Goal: Task Accomplishment & Management: Use online tool/utility

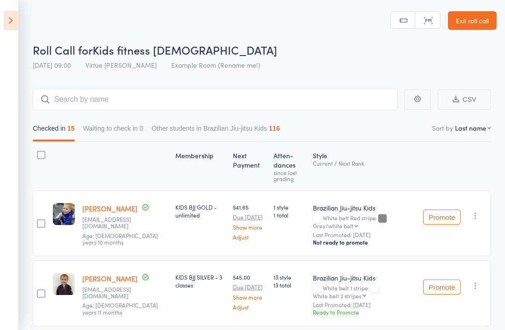
click at [14, 28] on icon at bounding box center [11, 21] width 14 height 20
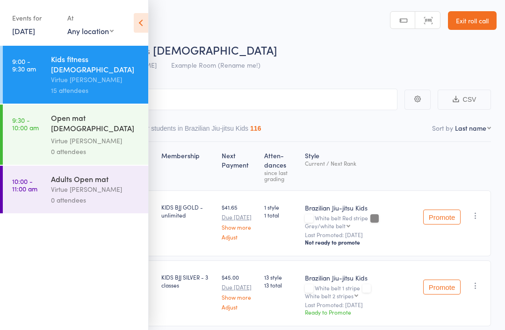
click at [118, 135] on div "Virtue [PERSON_NAME]" at bounding box center [95, 140] width 89 height 11
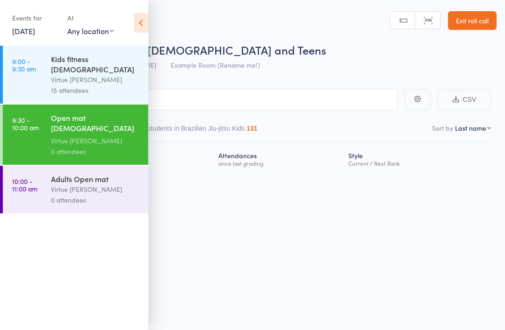
click at [146, 23] on icon at bounding box center [141, 23] width 14 height 20
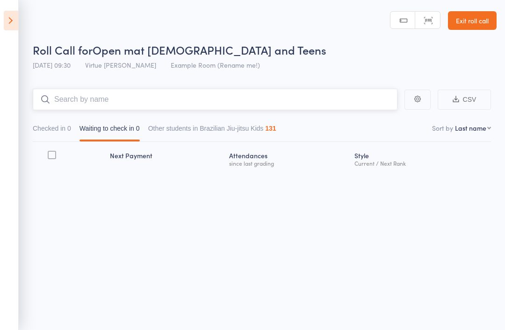
click at [329, 104] on input "search" at bounding box center [215, 99] width 364 height 21
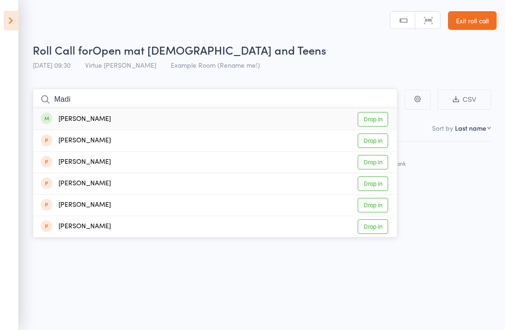
type input "Madi"
click at [373, 122] on link "Drop in" at bounding box center [372, 119] width 30 height 14
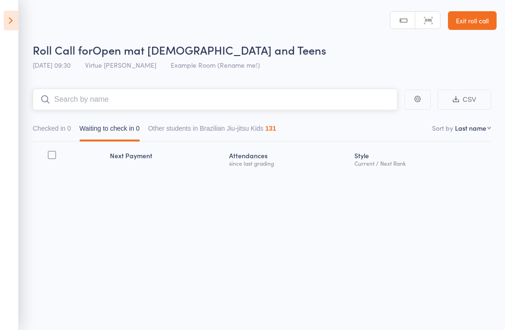
click at [299, 104] on input "search" at bounding box center [215, 99] width 364 height 21
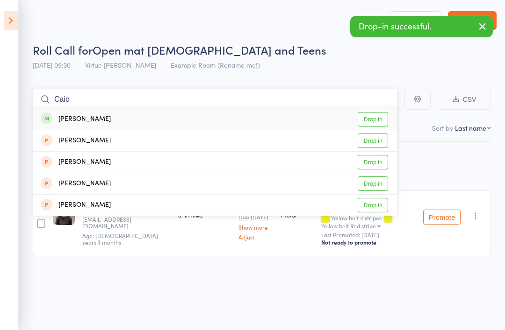
type input "Caio"
click at [378, 117] on link "Drop in" at bounding box center [372, 119] width 30 height 14
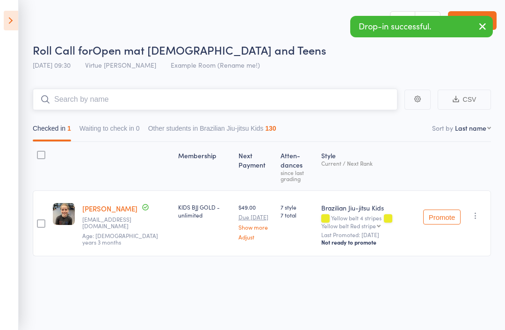
click at [356, 106] on input "search" at bounding box center [215, 99] width 364 height 21
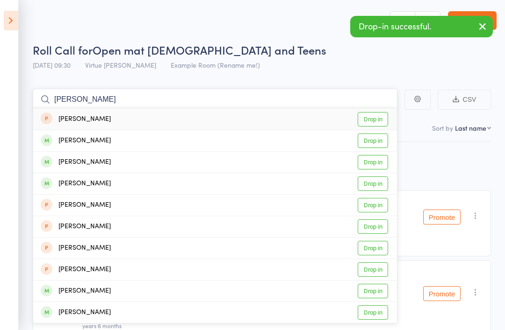
type input "[PERSON_NAME]"
click at [376, 312] on link "Drop in" at bounding box center [372, 313] width 30 height 14
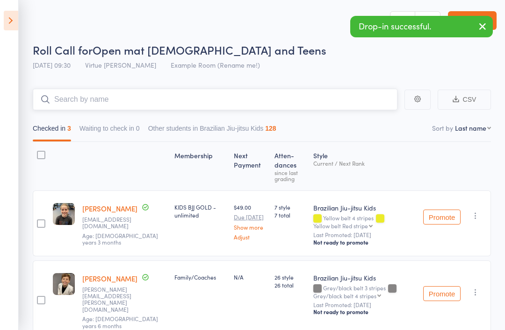
click at [211, 99] on input "search" at bounding box center [215, 99] width 364 height 21
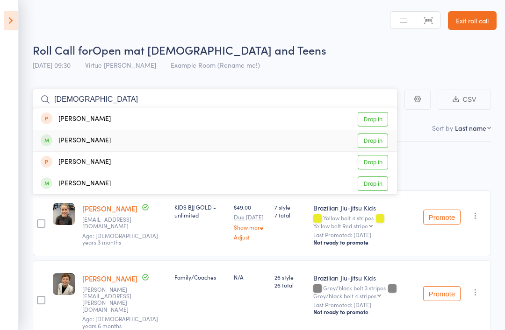
type input "[DEMOGRAPHIC_DATA]"
click at [381, 143] on link "Drop in" at bounding box center [372, 141] width 30 height 14
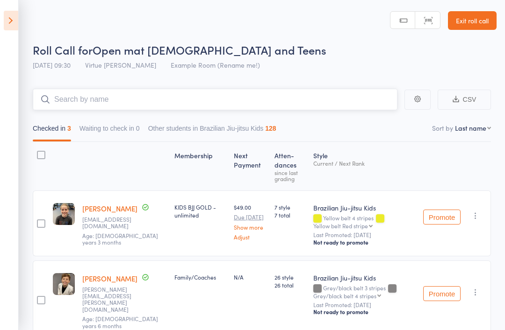
click at [339, 102] on input "search" at bounding box center [215, 99] width 364 height 21
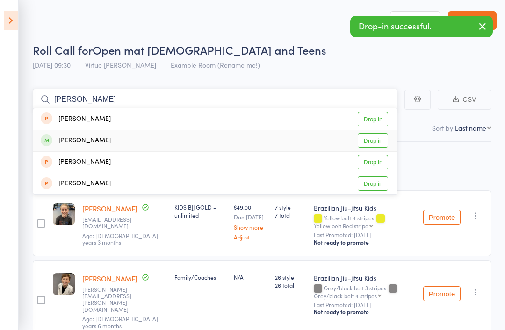
type input "[PERSON_NAME]"
click at [371, 140] on link "Drop in" at bounding box center [372, 141] width 30 height 14
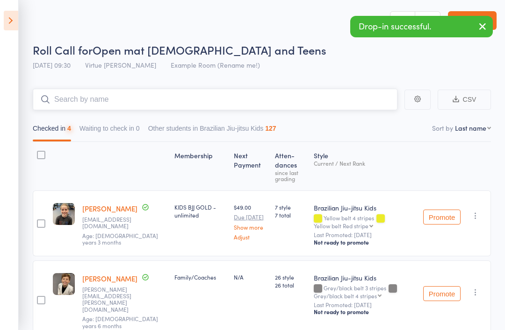
click at [318, 104] on input "search" at bounding box center [215, 99] width 364 height 21
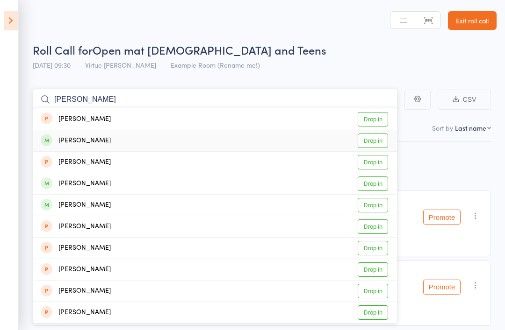
type input "[PERSON_NAME]"
click at [377, 145] on link "Drop in" at bounding box center [372, 141] width 30 height 14
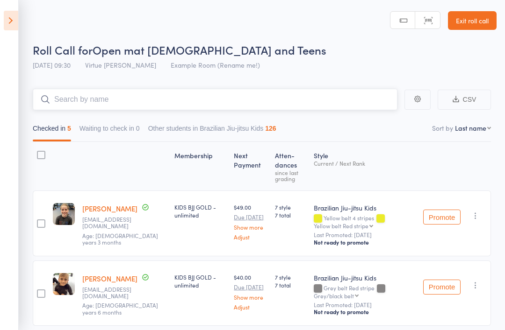
click at [352, 103] on input "search" at bounding box center [215, 99] width 364 height 21
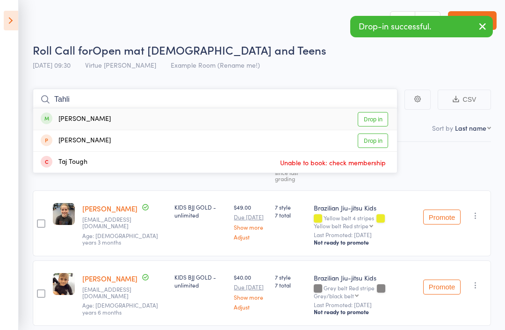
type input "Tahli"
click at [379, 119] on link "Drop in" at bounding box center [372, 119] width 30 height 14
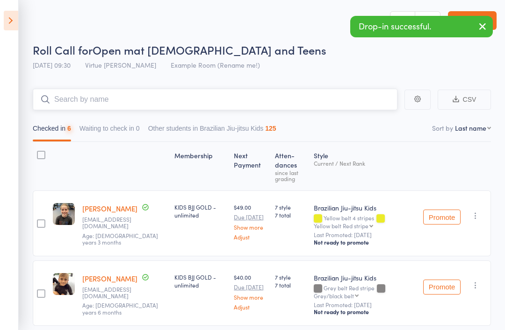
click at [356, 105] on input "search" at bounding box center [215, 99] width 364 height 21
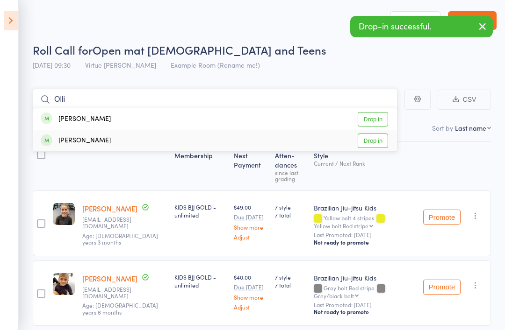
type input "Olli"
click at [379, 142] on link "Drop in" at bounding box center [372, 141] width 30 height 14
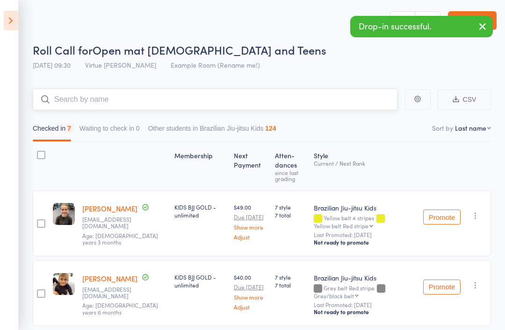
click at [325, 102] on input "search" at bounding box center [215, 99] width 364 height 21
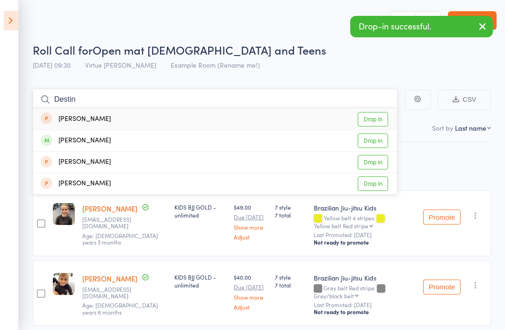
type input "Destin"
click at [375, 141] on link "Drop in" at bounding box center [372, 141] width 30 height 14
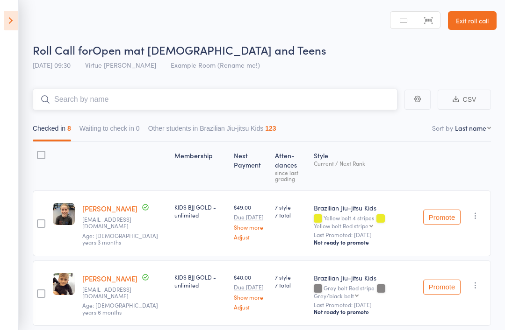
click at [343, 100] on input "search" at bounding box center [215, 99] width 364 height 21
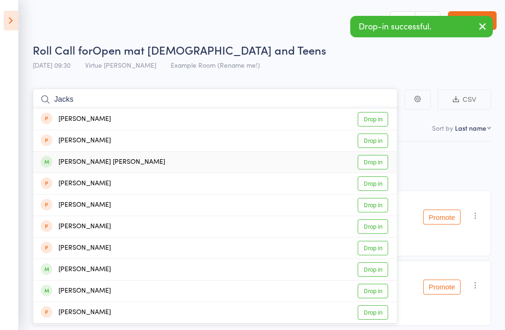
type input "Jacks"
click at [374, 163] on link "Drop in" at bounding box center [372, 162] width 30 height 14
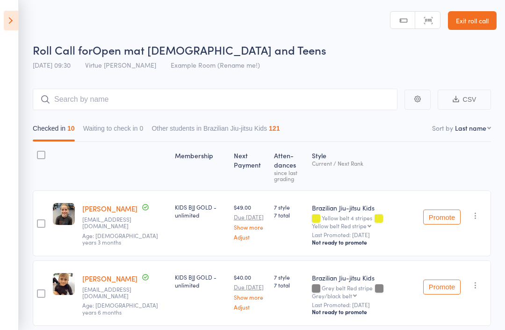
click at [6, 20] on icon at bounding box center [11, 21] width 14 height 20
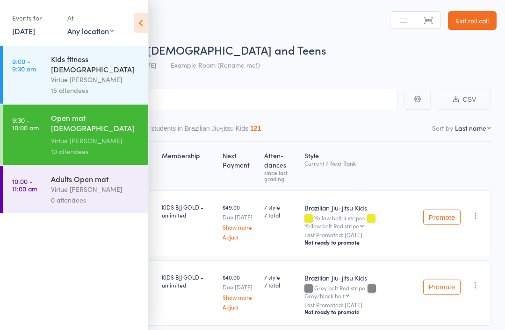
click at [59, 185] on div "Virtue [PERSON_NAME]" at bounding box center [95, 189] width 89 height 11
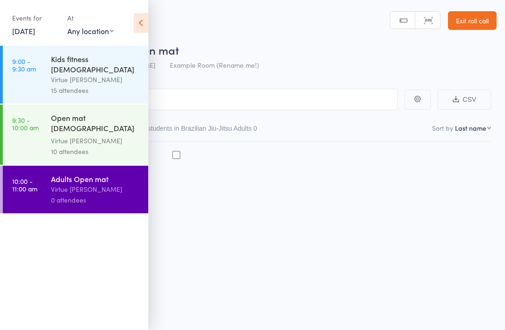
click at [143, 23] on icon at bounding box center [141, 23] width 14 height 20
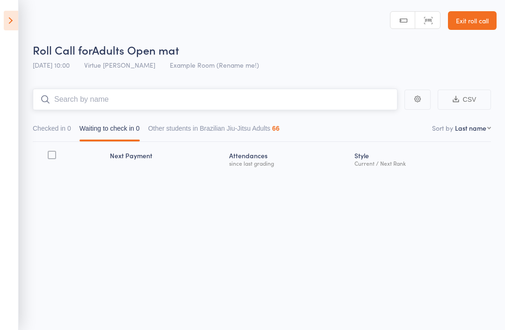
click at [159, 102] on input "search" at bounding box center [215, 99] width 364 height 21
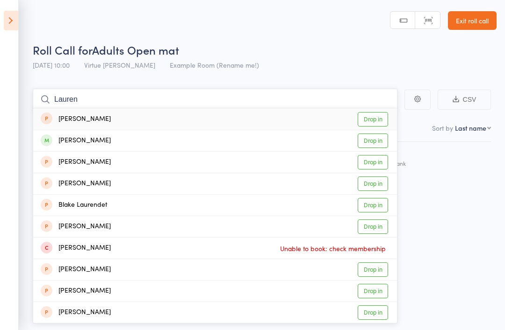
type input "Lauren"
click at [379, 143] on link "Drop in" at bounding box center [372, 141] width 30 height 14
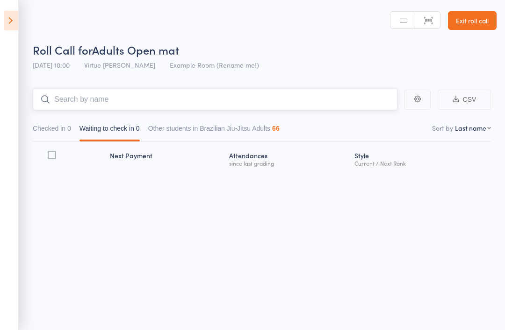
click at [354, 105] on input "search" at bounding box center [215, 99] width 364 height 21
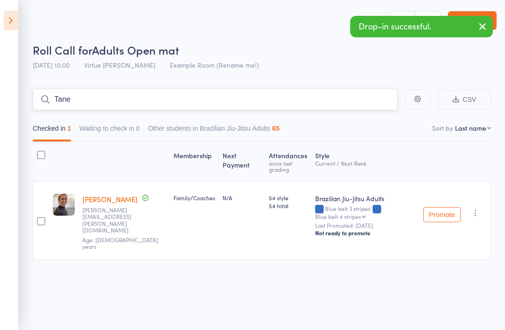
click at [299, 109] on input "Tane" at bounding box center [215, 99] width 364 height 21
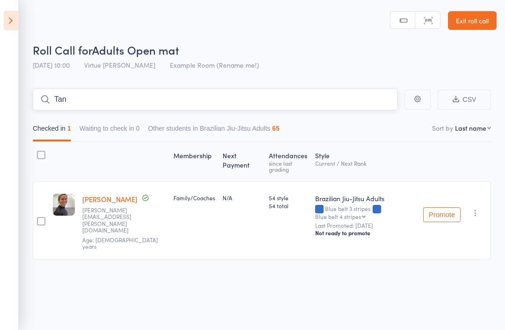
click at [333, 110] on input "Tan" at bounding box center [215, 99] width 364 height 21
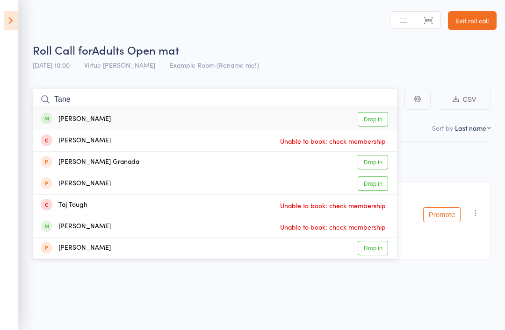
type input "Tane"
click at [378, 121] on link "Drop in" at bounding box center [372, 119] width 30 height 14
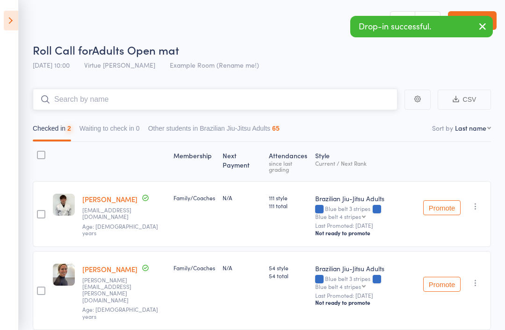
click at [350, 99] on input "search" at bounding box center [215, 99] width 364 height 21
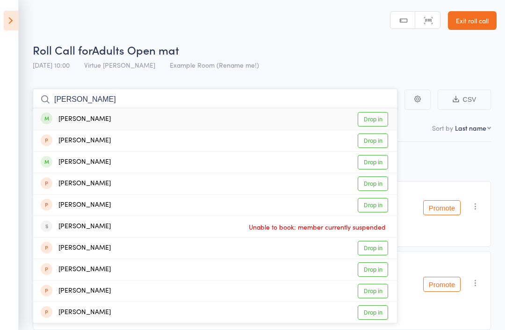
type input "[PERSON_NAME]"
click at [378, 119] on link "Drop in" at bounding box center [372, 119] width 30 height 14
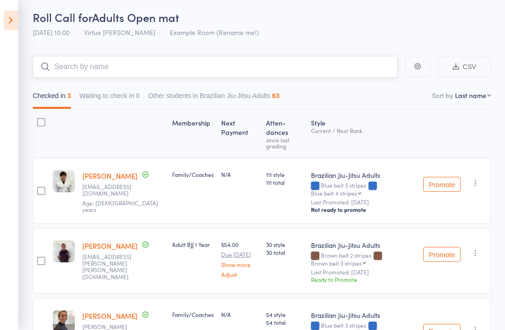
scroll to position [32, 0]
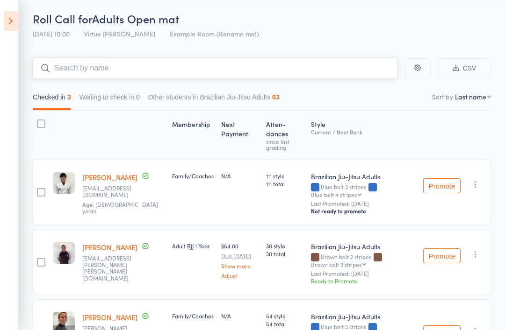
click at [370, 70] on input "search" at bounding box center [215, 67] width 364 height 21
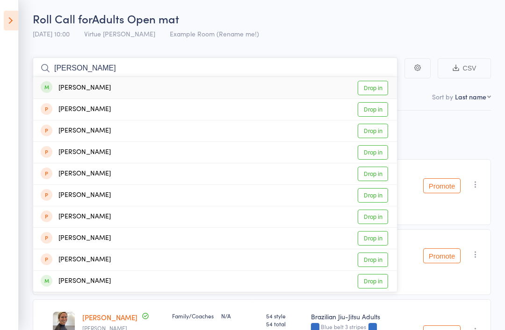
type input "[PERSON_NAME]"
click at [85, 92] on div "[PERSON_NAME]" at bounding box center [76, 88] width 70 height 11
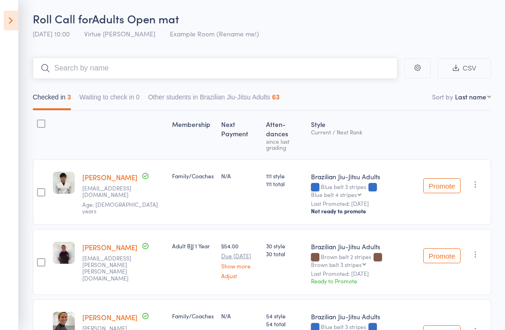
click at [139, 71] on input "search" at bounding box center [215, 67] width 364 height 21
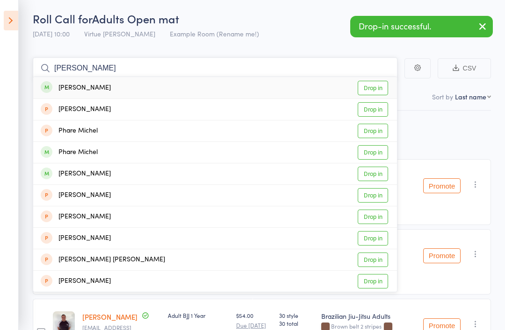
type input "[PERSON_NAME]"
click at [75, 93] on div "[PERSON_NAME]" at bounding box center [76, 88] width 70 height 11
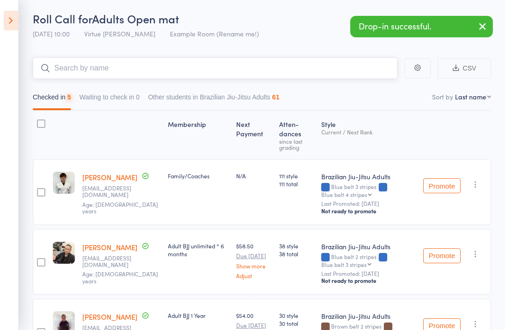
click at [67, 66] on input "search" at bounding box center [215, 67] width 364 height 21
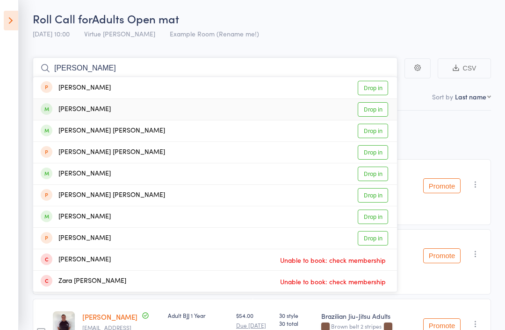
type input "[PERSON_NAME]"
click at [71, 112] on div "[PERSON_NAME]" at bounding box center [76, 109] width 70 height 11
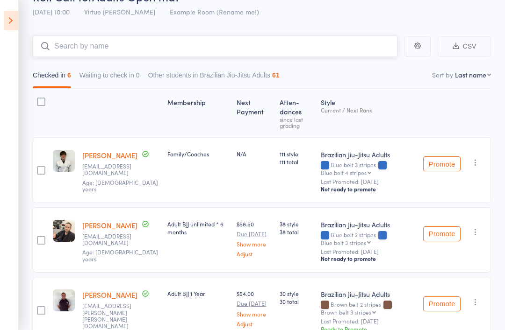
scroll to position [0, 0]
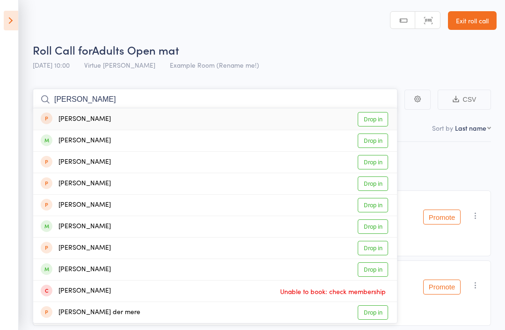
type input "[PERSON_NAME]"
click at [378, 144] on link "Drop in" at bounding box center [372, 141] width 30 height 14
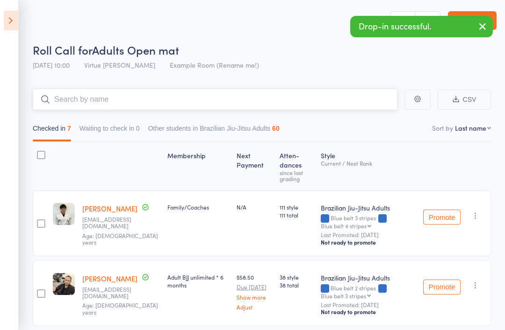
click at [327, 99] on input "search" at bounding box center [215, 99] width 364 height 21
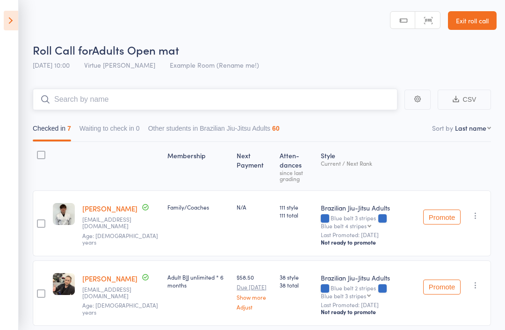
click at [182, 95] on input "search" at bounding box center [215, 99] width 364 height 21
click at [336, 106] on input "search" at bounding box center [215, 99] width 364 height 21
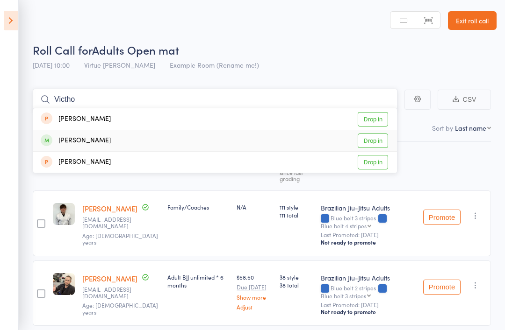
type input "Victho"
click at [385, 143] on link "Drop in" at bounding box center [372, 141] width 30 height 14
